Goal: Contribute content

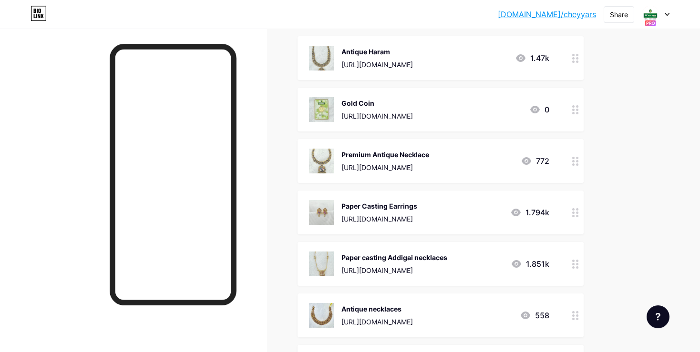
scroll to position [101, 0]
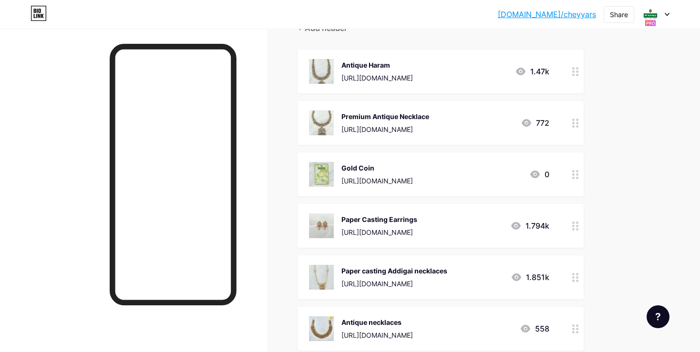
click at [569, 71] on div at bounding box center [575, 72] width 16 height 44
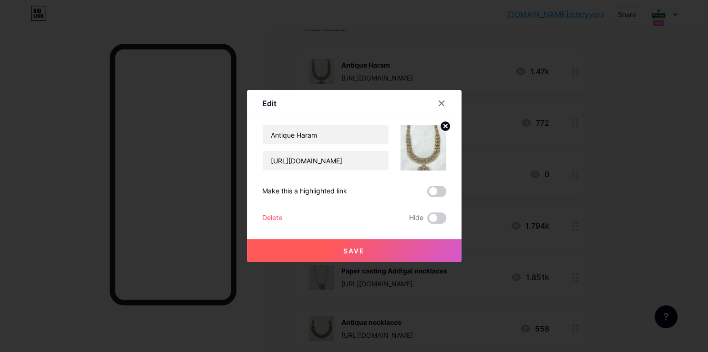
click at [440, 127] on circle at bounding box center [445, 126] width 10 height 10
click at [425, 143] on icon at bounding box center [422, 143] width 10 height 3
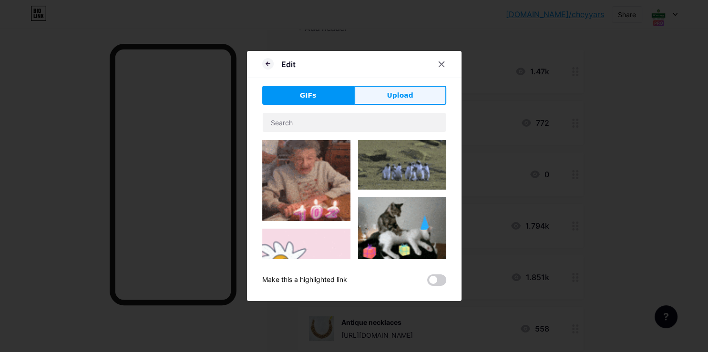
click at [405, 100] on span "Upload" at bounding box center [400, 96] width 26 height 10
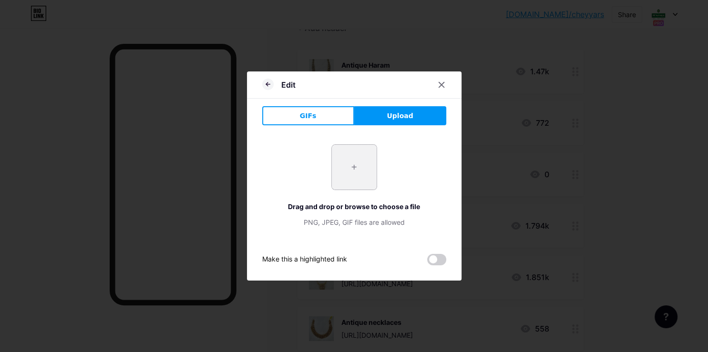
click at [352, 159] on input "file" at bounding box center [354, 167] width 45 height 45
type input "C:\fakepath\-OZnN-yNEx68Bjp-5aMT.jpg"
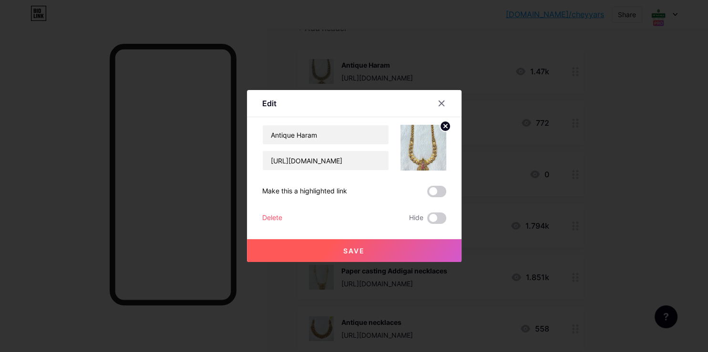
click at [438, 257] on button "Save" at bounding box center [354, 250] width 214 height 23
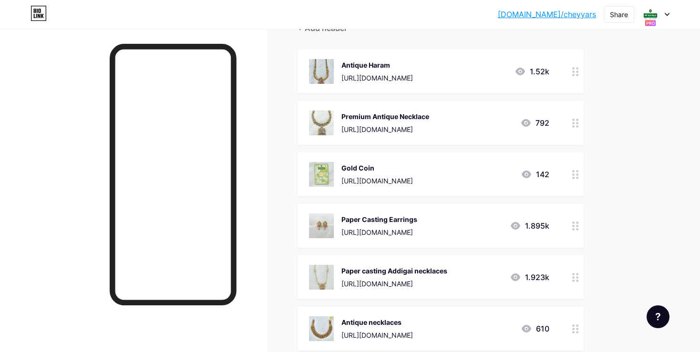
click at [573, 122] on circle at bounding box center [573, 123] width 2 height 2
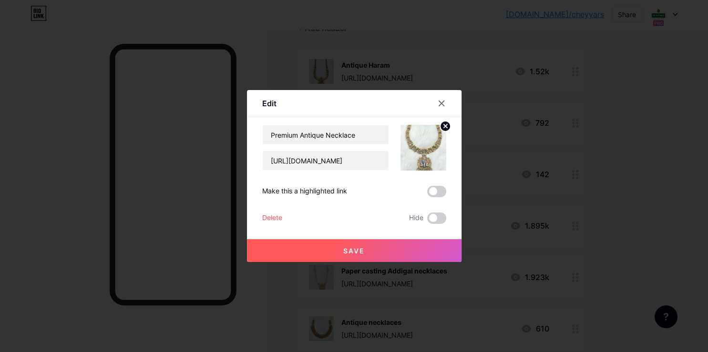
click at [447, 124] on icon at bounding box center [444, 125] width 3 height 3
click at [426, 142] on rect at bounding box center [421, 140] width 15 height 15
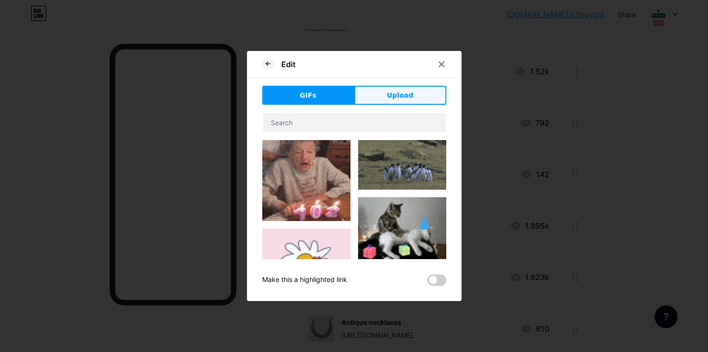
click at [409, 93] on span "Upload" at bounding box center [400, 96] width 26 height 10
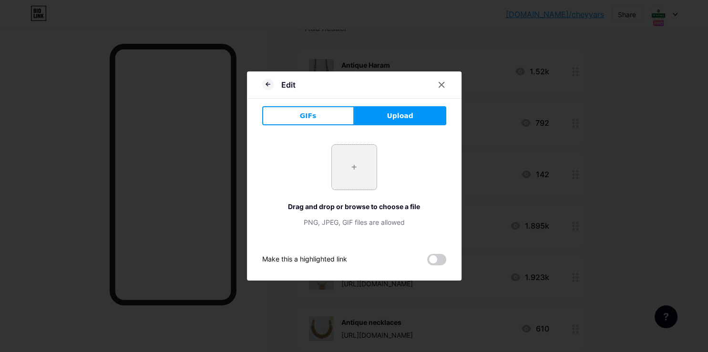
click at [351, 163] on input "file" at bounding box center [354, 167] width 45 height 45
type input "C:\fakepath\-OZnRnb801ZzE3a_A5fl.jpg"
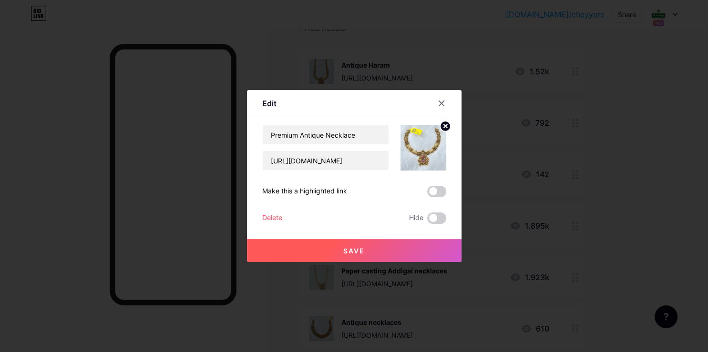
click at [353, 255] on button "Save" at bounding box center [354, 250] width 214 height 23
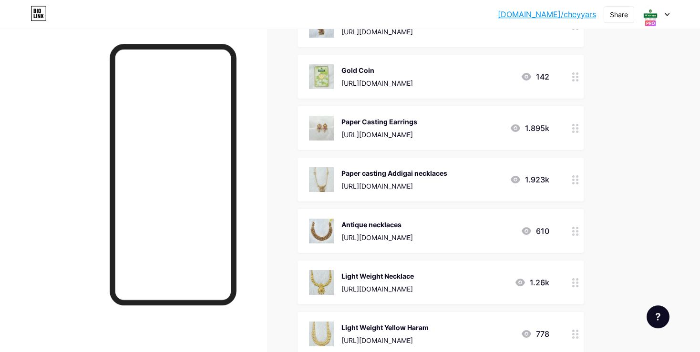
scroll to position [201, 0]
